Goal: Find specific page/section: Find specific page/section

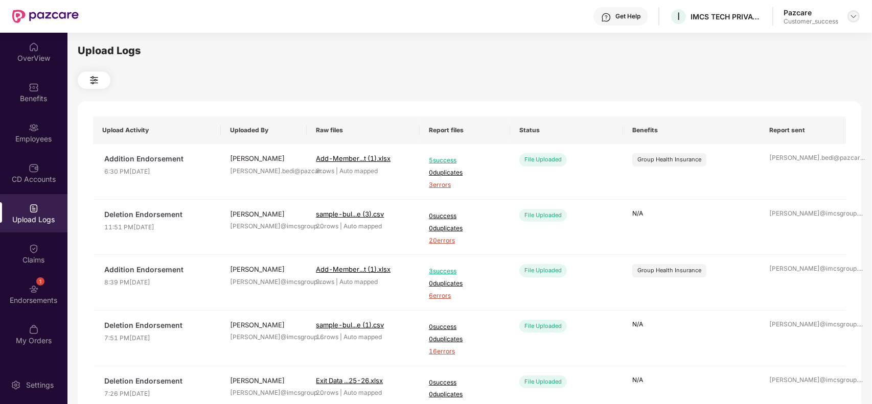
click at [855, 18] on img at bounding box center [853, 16] width 8 height 8
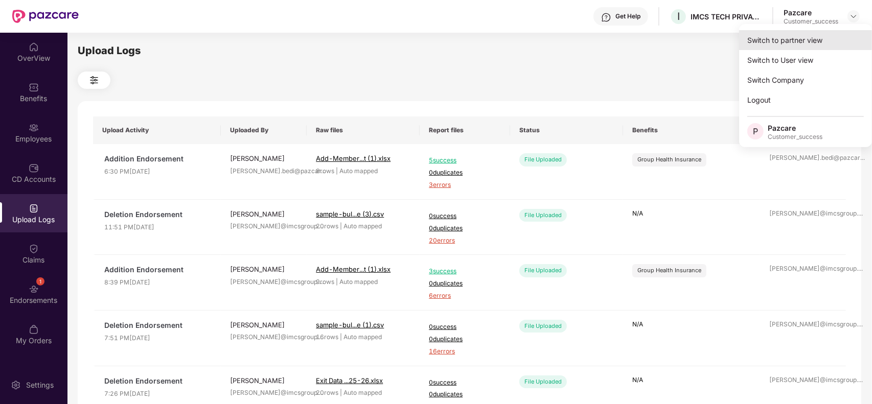
click at [838, 36] on div "Switch to partner view" at bounding box center [805, 40] width 133 height 20
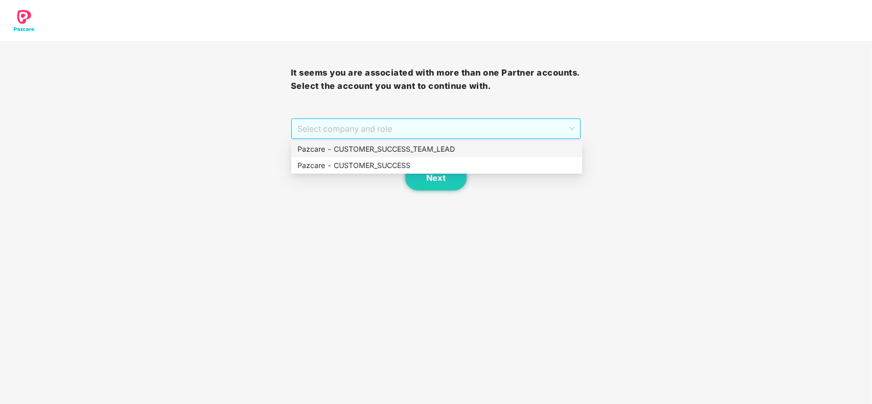
click at [524, 134] on span "Select company and role" at bounding box center [436, 128] width 278 height 19
click at [474, 168] on div "Pazcare - CUSTOMER_SUCCESS" at bounding box center [436, 165] width 279 height 11
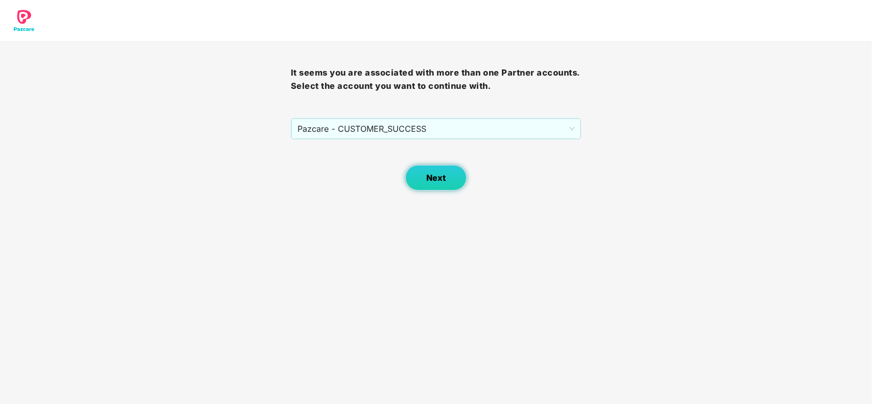
click at [446, 173] on button "Next" at bounding box center [435, 178] width 61 height 26
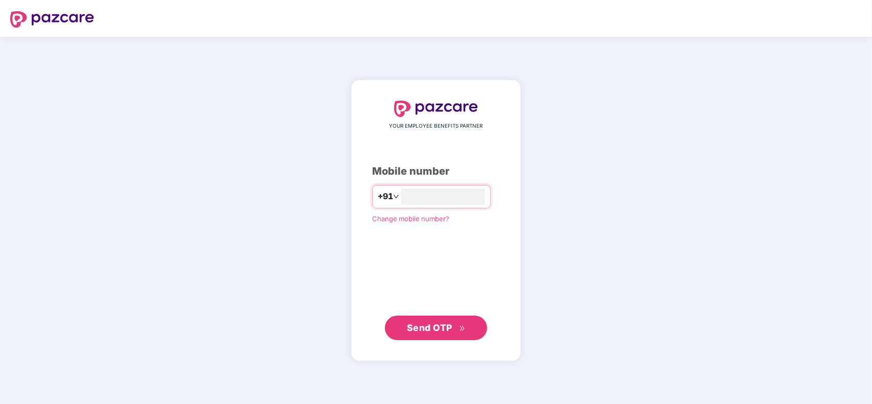
type input "**********"
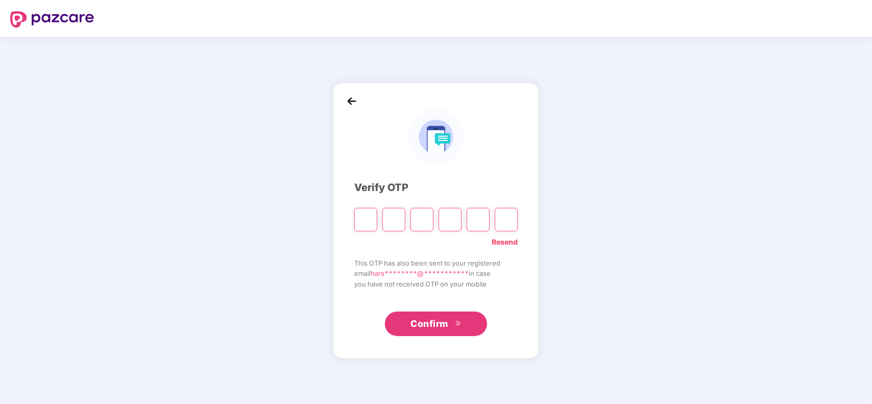
type input "*"
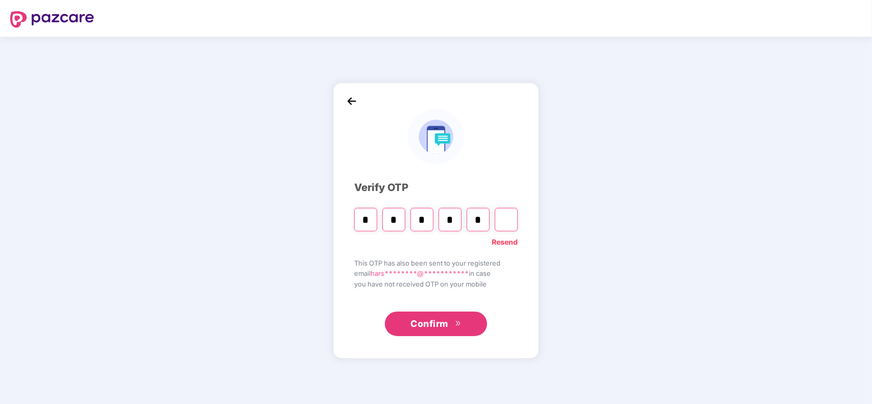
type input "*"
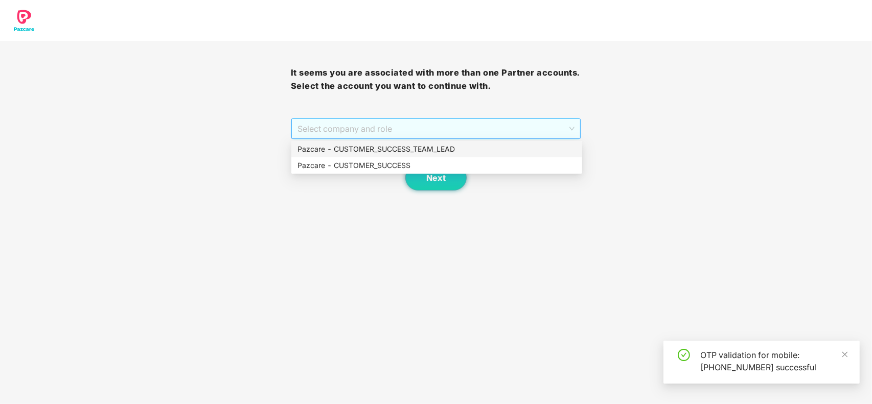
click at [356, 134] on span "Select company and role" at bounding box center [436, 128] width 278 height 19
click at [346, 163] on div "Pazcare - CUSTOMER_SUCCESS" at bounding box center [436, 165] width 279 height 11
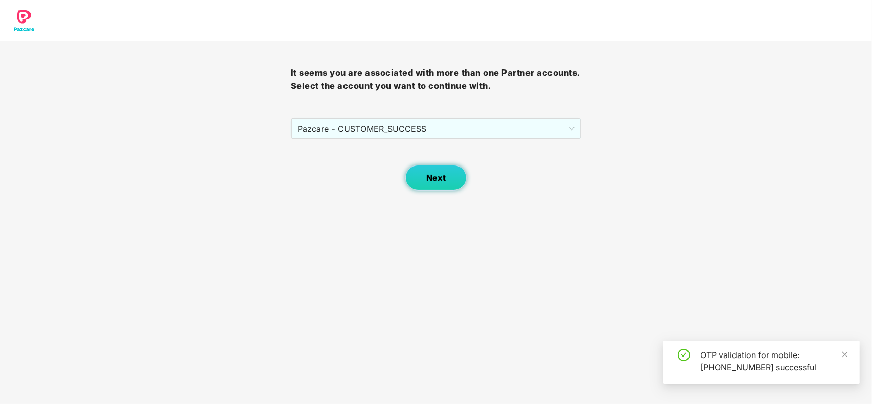
click at [419, 177] on button "Next" at bounding box center [435, 178] width 61 height 26
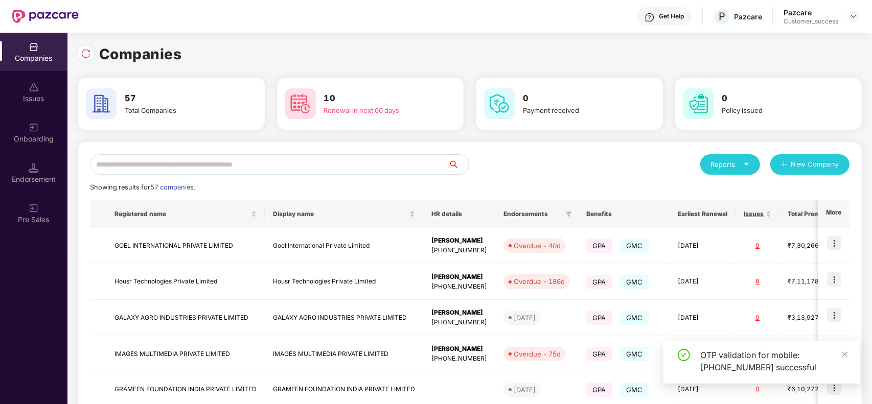
click at [306, 163] on input "text" at bounding box center [269, 164] width 358 height 20
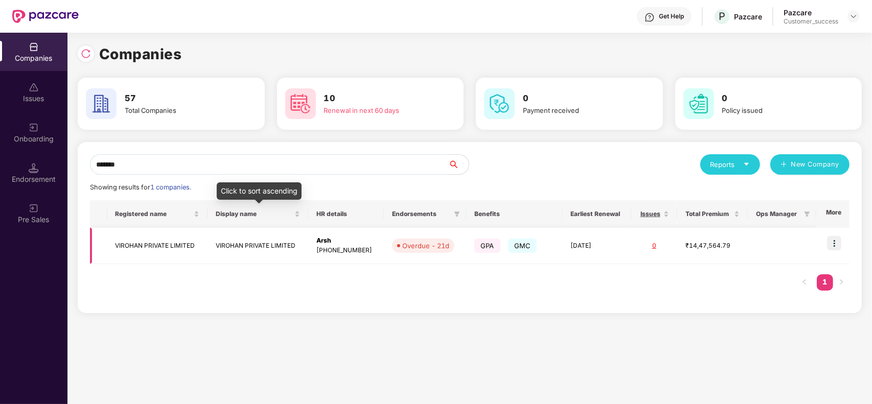
type input "*******"
click at [260, 236] on td "VIROHAN PRIVATE LIMITED" at bounding box center [258, 246] width 101 height 36
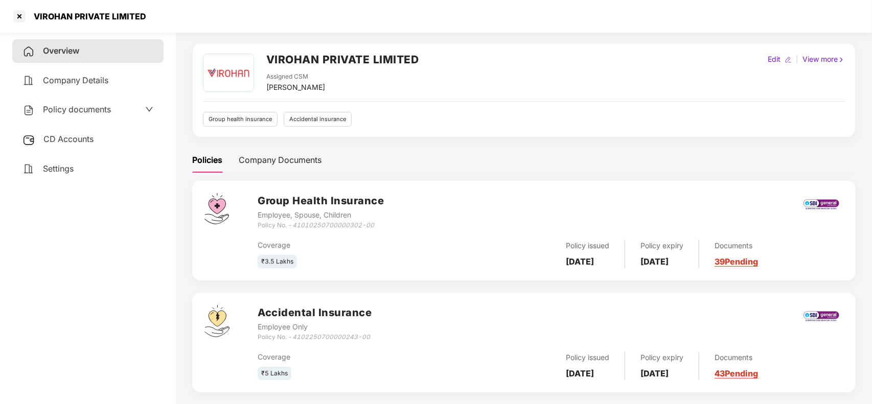
click at [749, 261] on link "39 Pending" at bounding box center [736, 262] width 43 height 10
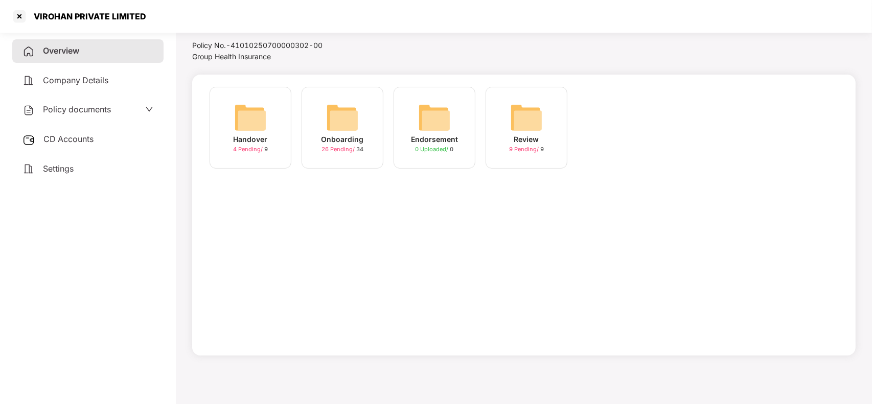
click at [349, 131] on img at bounding box center [342, 117] width 33 height 33
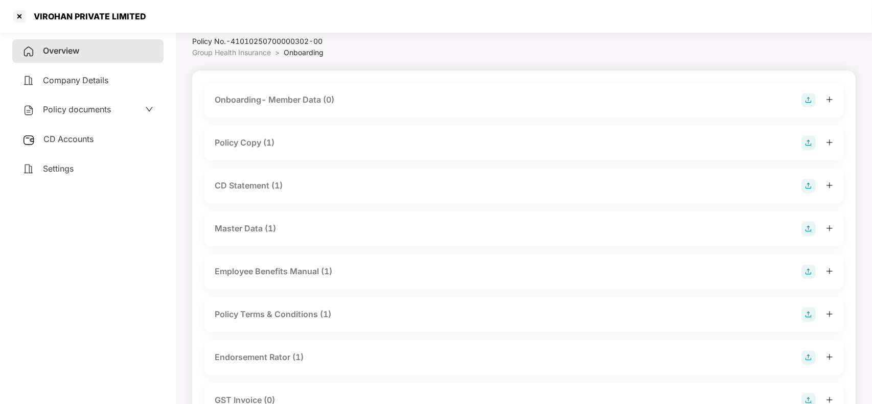
click at [257, 143] on div "Policy Copy (1)" at bounding box center [245, 142] width 60 height 13
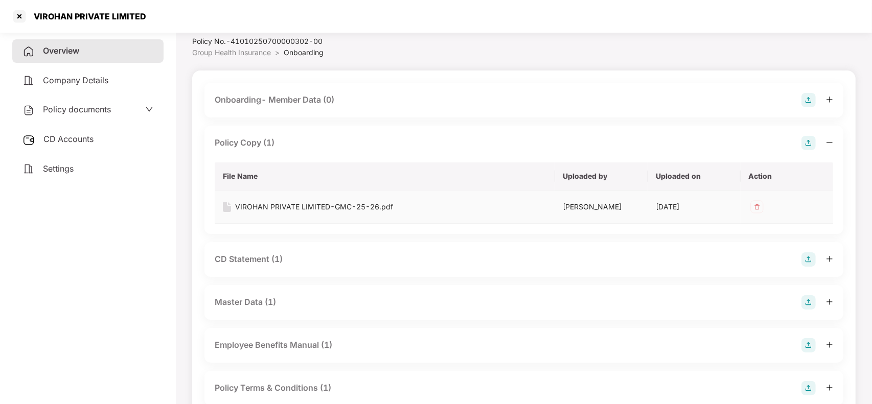
click at [265, 200] on td "VIROHAN PRIVATE LIMITED-GMC-25-26.pdf" at bounding box center [385, 207] width 340 height 33
click at [264, 204] on div "VIROHAN PRIVATE LIMITED-GMC-25-26.pdf" at bounding box center [314, 206] width 158 height 11
click at [83, 52] on div "Overview" at bounding box center [87, 51] width 151 height 24
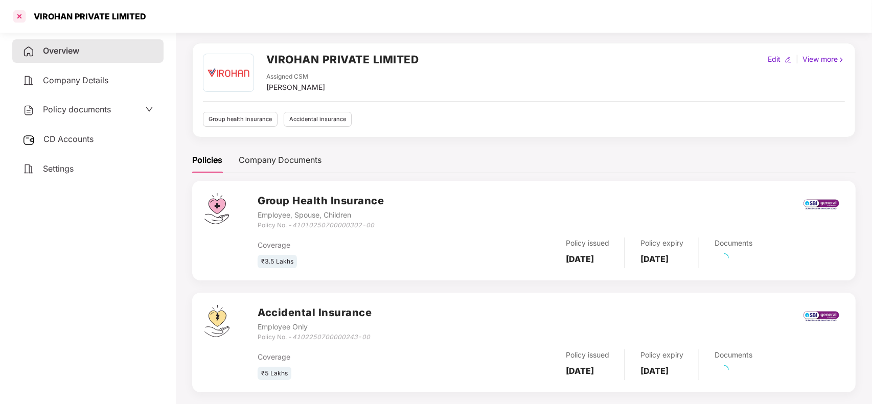
click at [13, 21] on div at bounding box center [19, 16] width 16 height 16
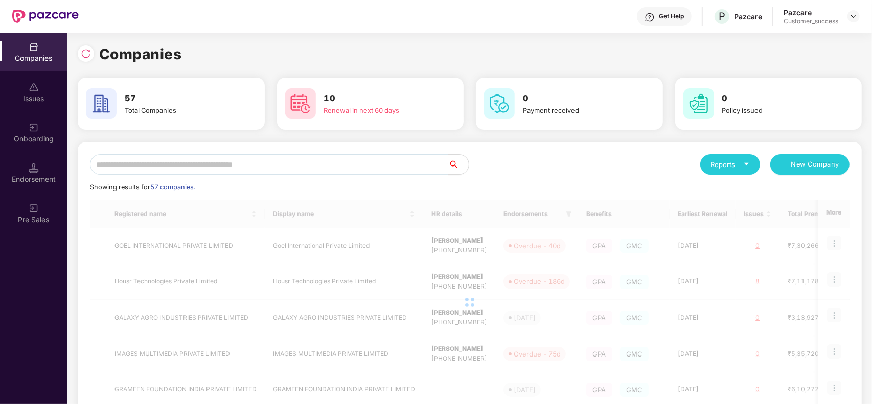
scroll to position [0, 0]
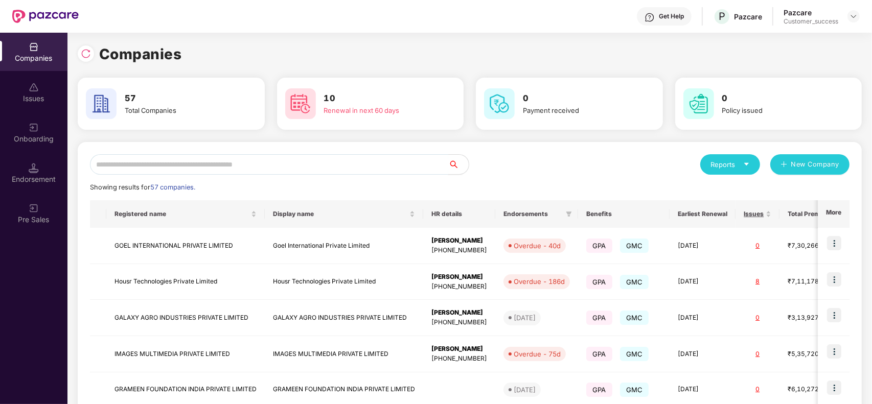
click at [211, 159] on input "text" at bounding box center [269, 164] width 358 height 20
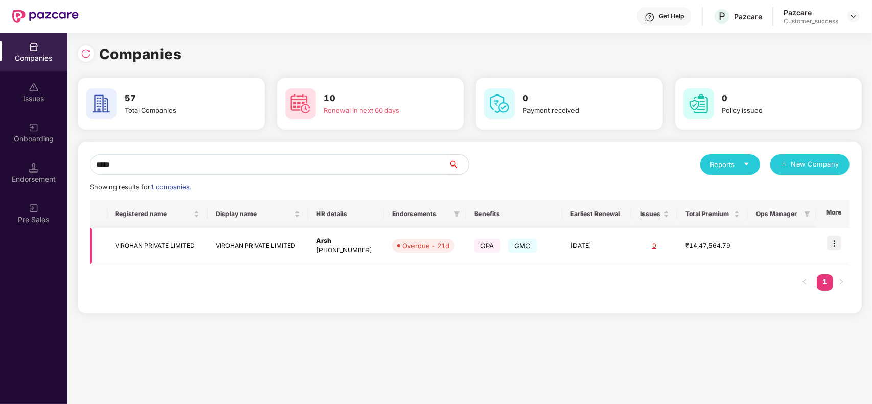
type input "*****"
click at [835, 243] on img at bounding box center [834, 243] width 14 height 14
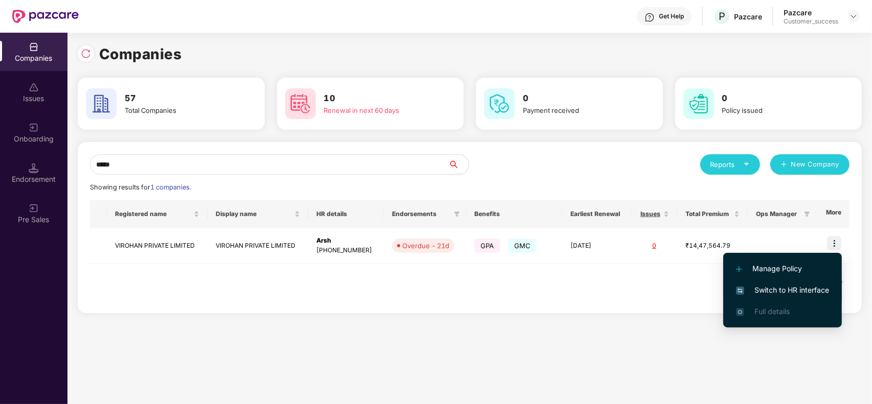
click at [782, 283] on li "Switch to HR interface" at bounding box center [782, 290] width 119 height 21
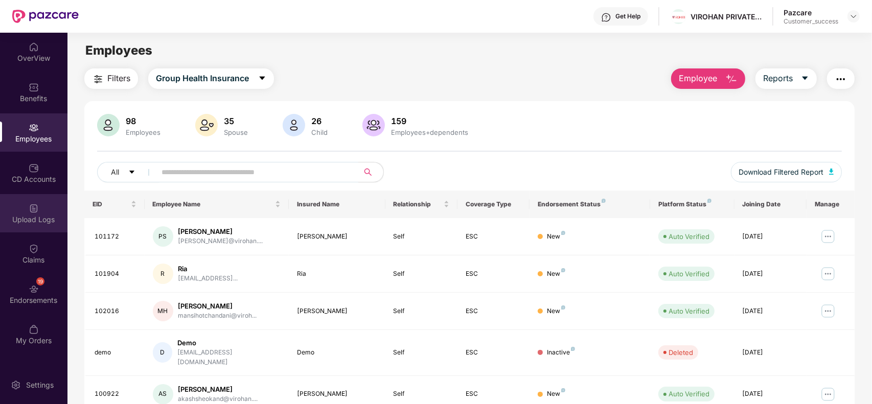
click at [34, 213] on div "Upload Logs" at bounding box center [33, 213] width 67 height 38
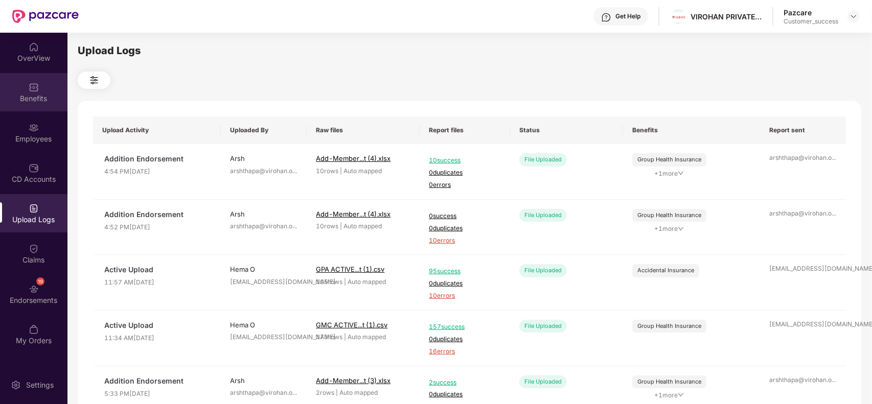
click at [28, 98] on div "Benefits" at bounding box center [33, 99] width 67 height 10
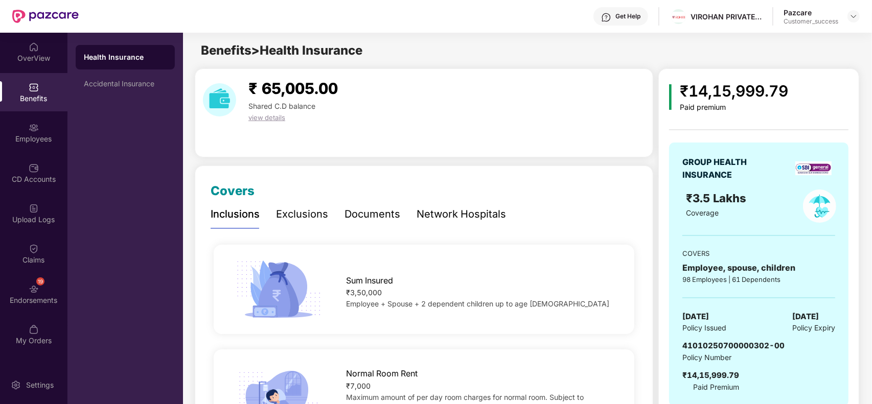
click at [491, 211] on div "Network Hospitals" at bounding box center [461, 214] width 89 height 16
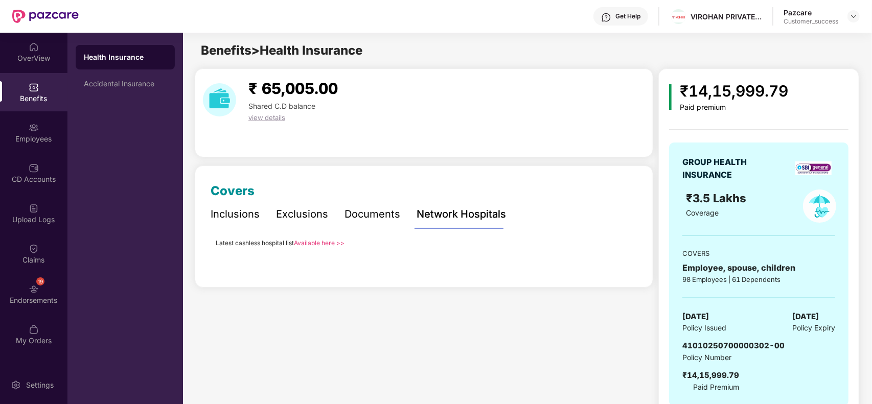
click at [314, 241] on link "Available here >>" at bounding box center [319, 243] width 51 height 8
click at [852, 11] on div at bounding box center [853, 16] width 12 height 12
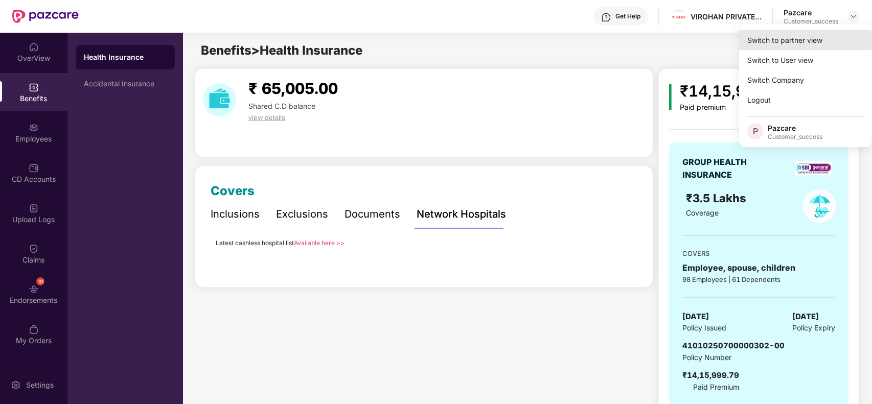
click at [796, 41] on div "Switch to partner view" at bounding box center [805, 40] width 133 height 20
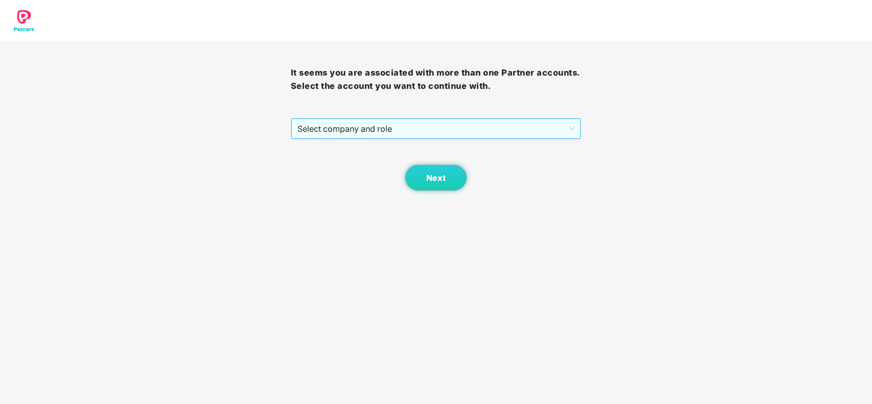
click at [428, 133] on span "Select company and role" at bounding box center [436, 128] width 278 height 19
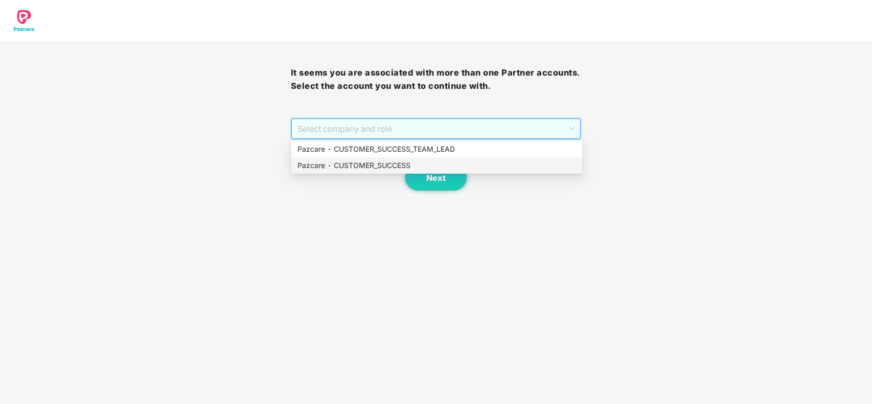
click at [383, 172] on div "Pazcare - CUSTOMER_SUCCESS" at bounding box center [436, 165] width 291 height 16
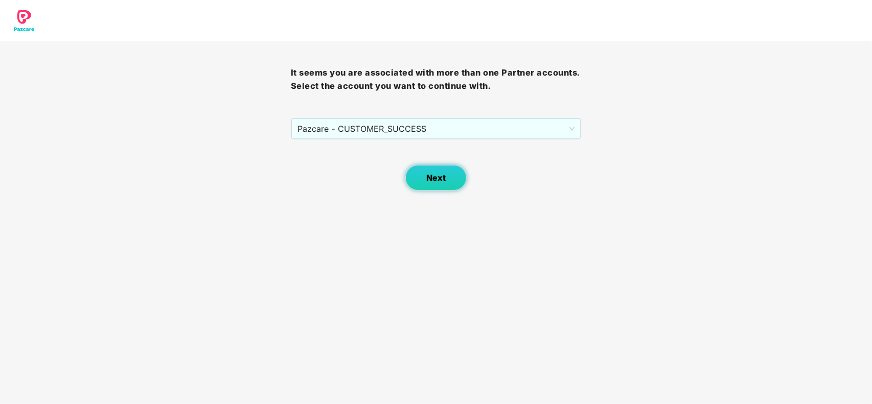
click at [416, 179] on button "Next" at bounding box center [435, 178] width 61 height 26
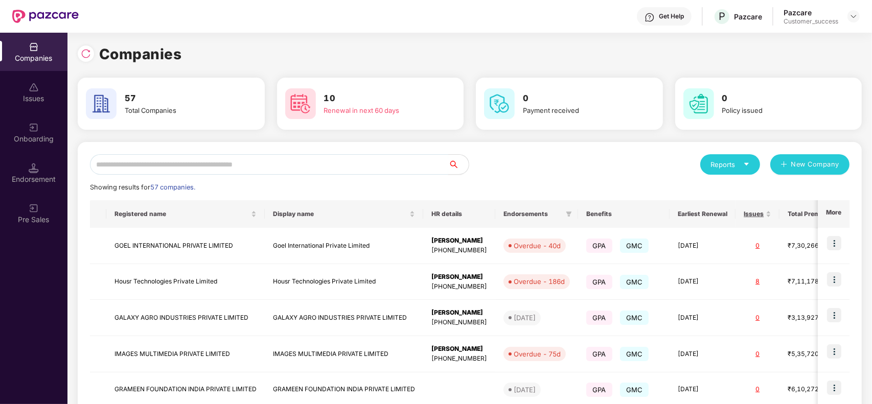
click at [316, 163] on input "text" at bounding box center [269, 164] width 358 height 20
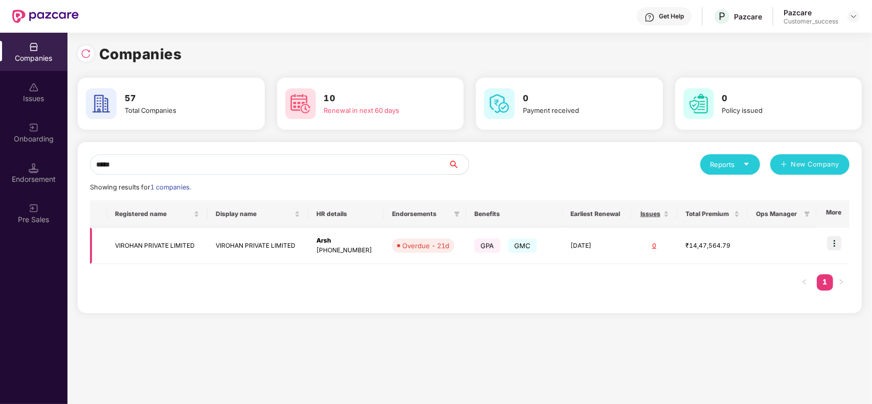
type input "*****"
click at [242, 238] on td "VIROHAN PRIVATE LIMITED" at bounding box center [258, 246] width 101 height 36
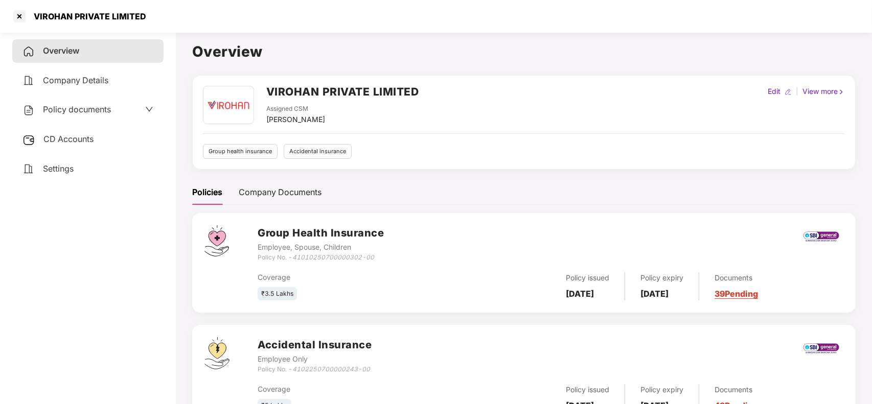
click at [747, 297] on link "39 Pending" at bounding box center [736, 294] width 43 height 10
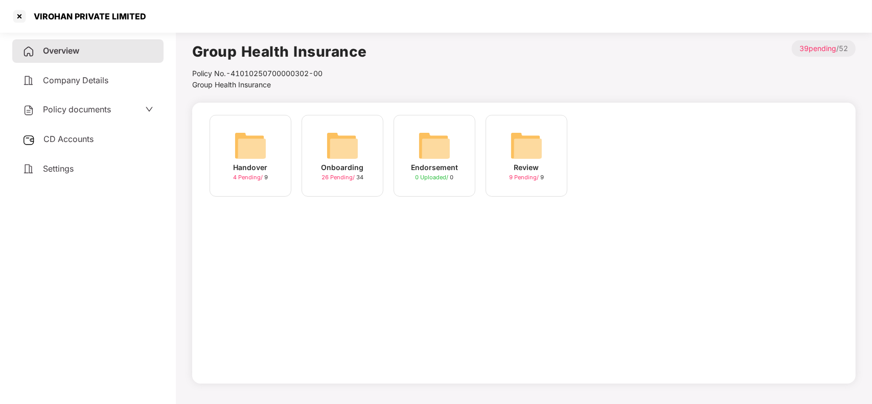
click at [322, 177] on span "26 Pending /" at bounding box center [338, 177] width 35 height 7
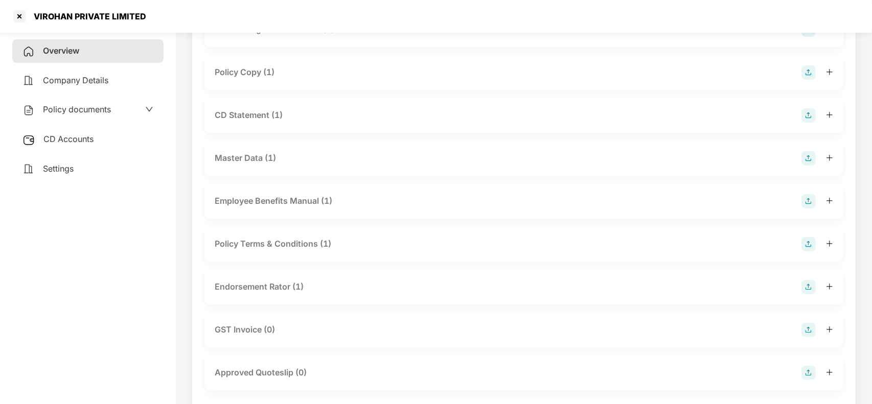
scroll to position [121, 0]
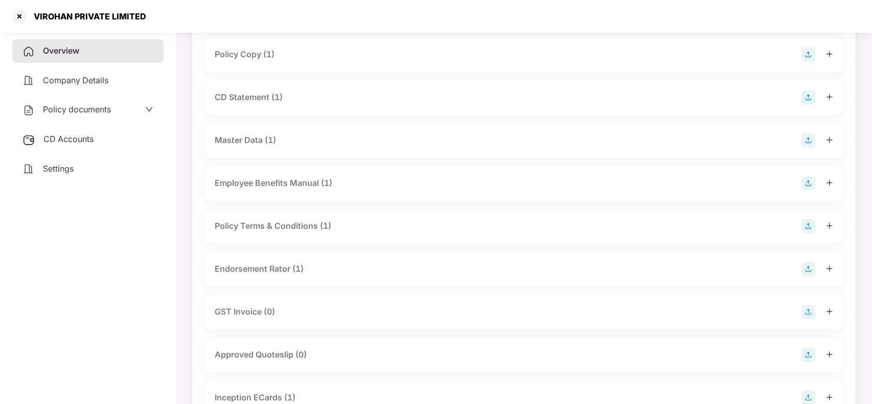
click at [244, 230] on div "Policy Terms & Conditions (1)" at bounding box center [273, 226] width 117 height 13
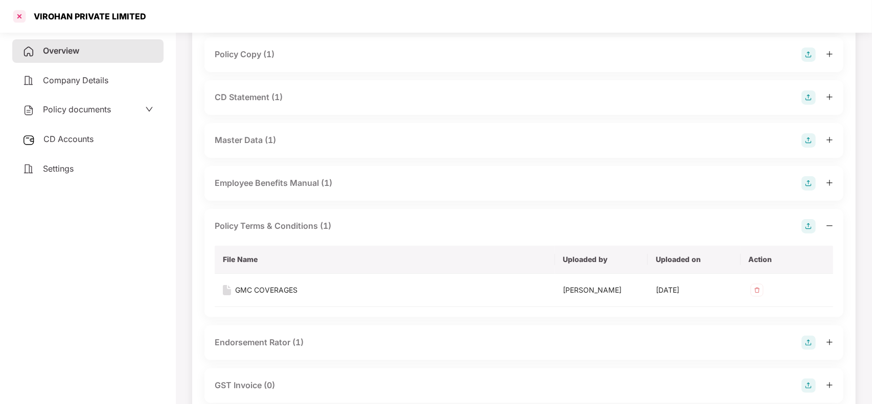
click at [13, 15] on div at bounding box center [19, 16] width 16 height 16
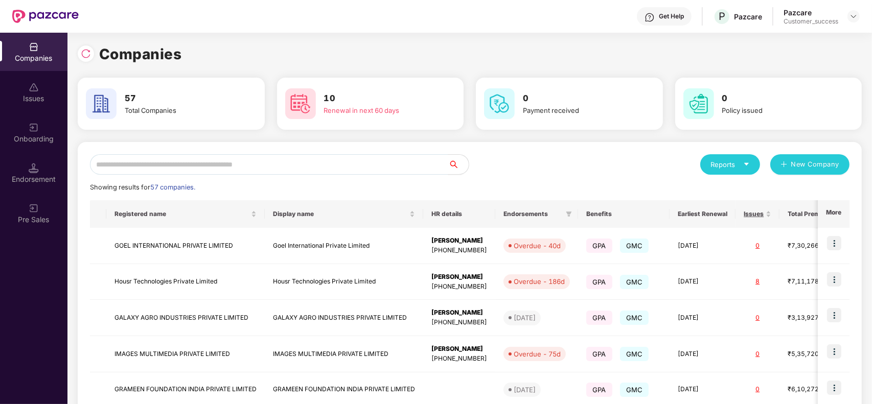
scroll to position [0, 0]
